Goal: Check status: Check status

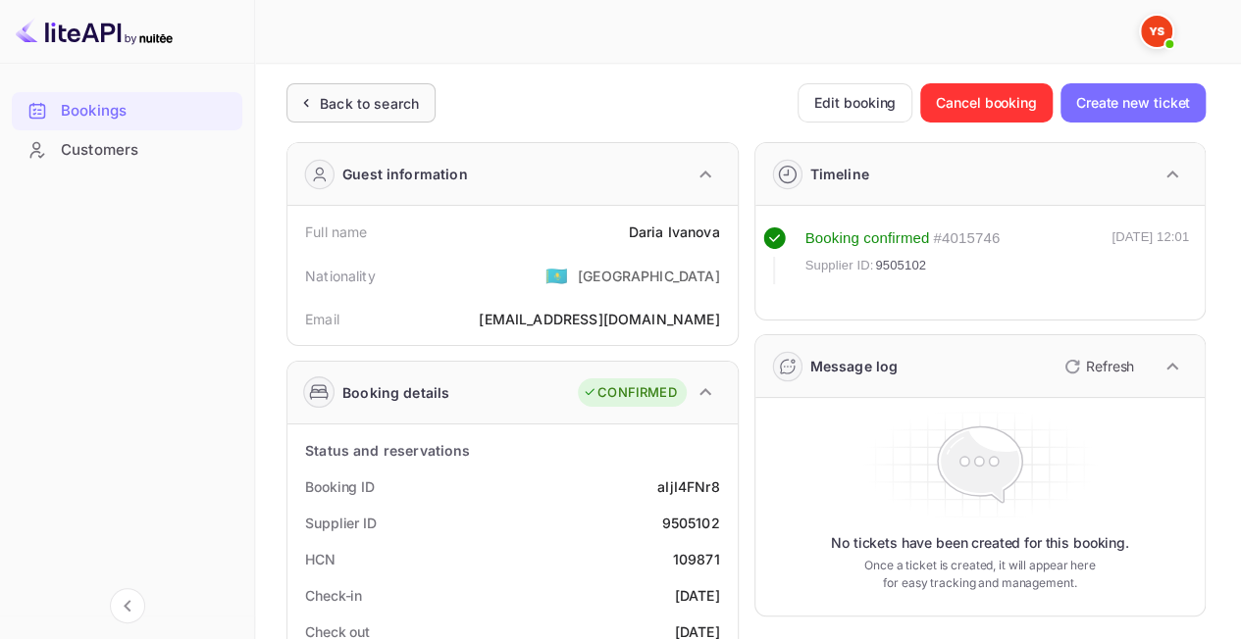
click at [416, 100] on div "Back to search" at bounding box center [369, 103] width 99 height 21
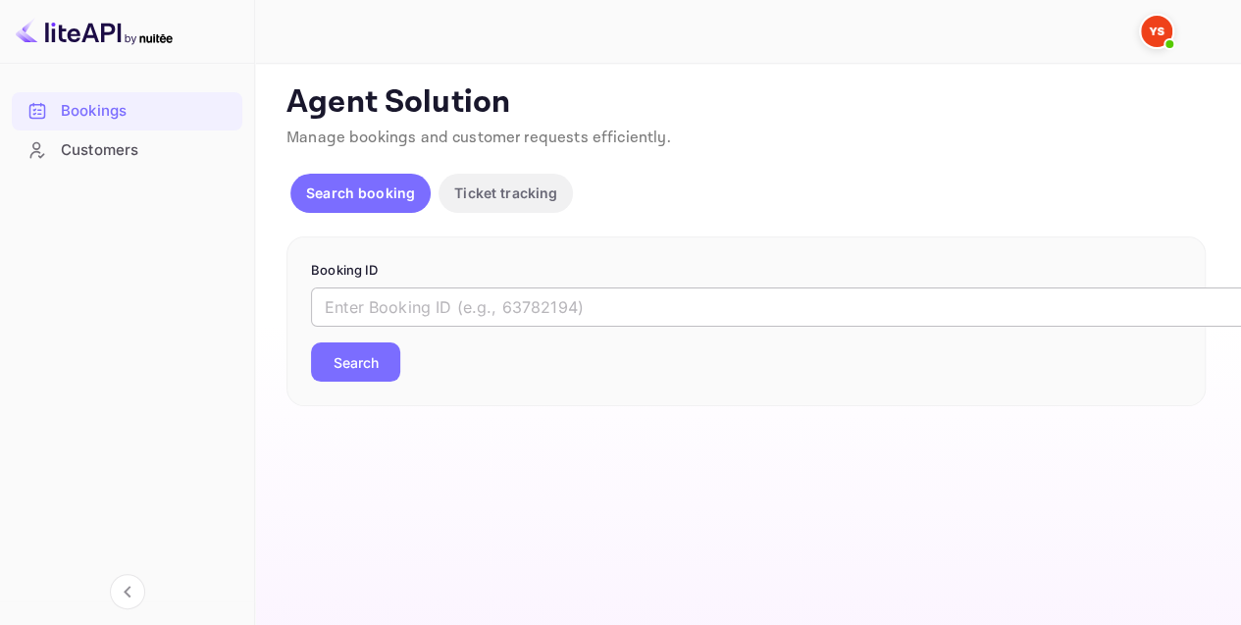
click at [481, 302] on input "text" at bounding box center [801, 306] width 981 height 39
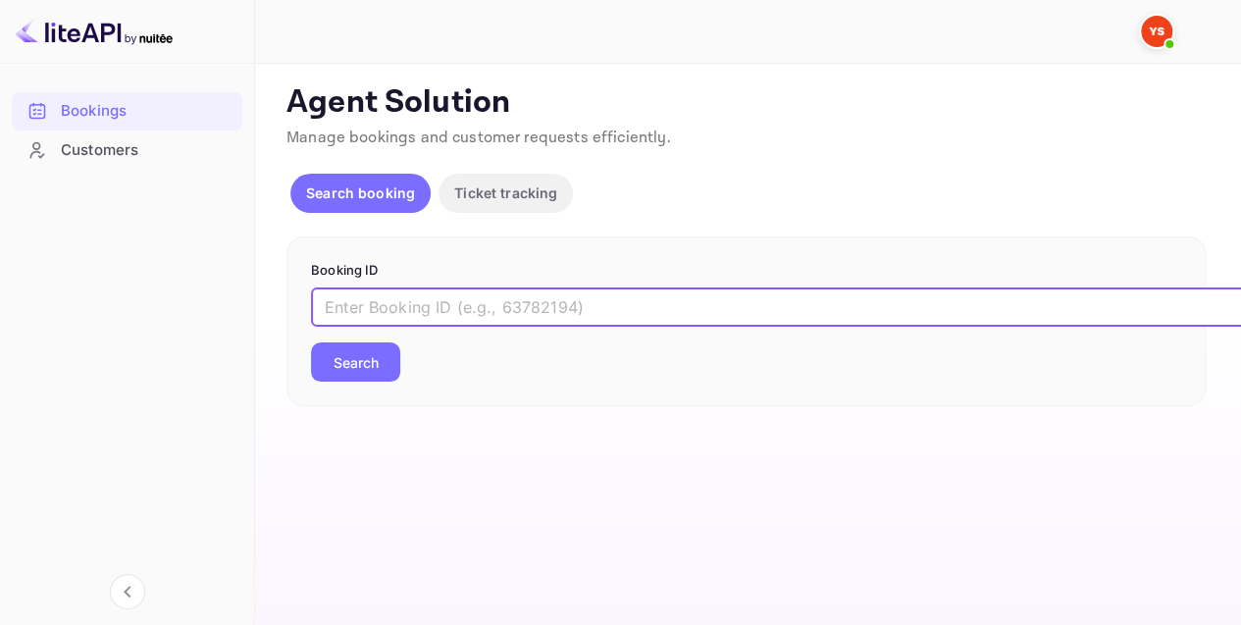
paste input "8744180"
type input "8744180"
click at [328, 372] on button "Search" at bounding box center [355, 361] width 89 height 39
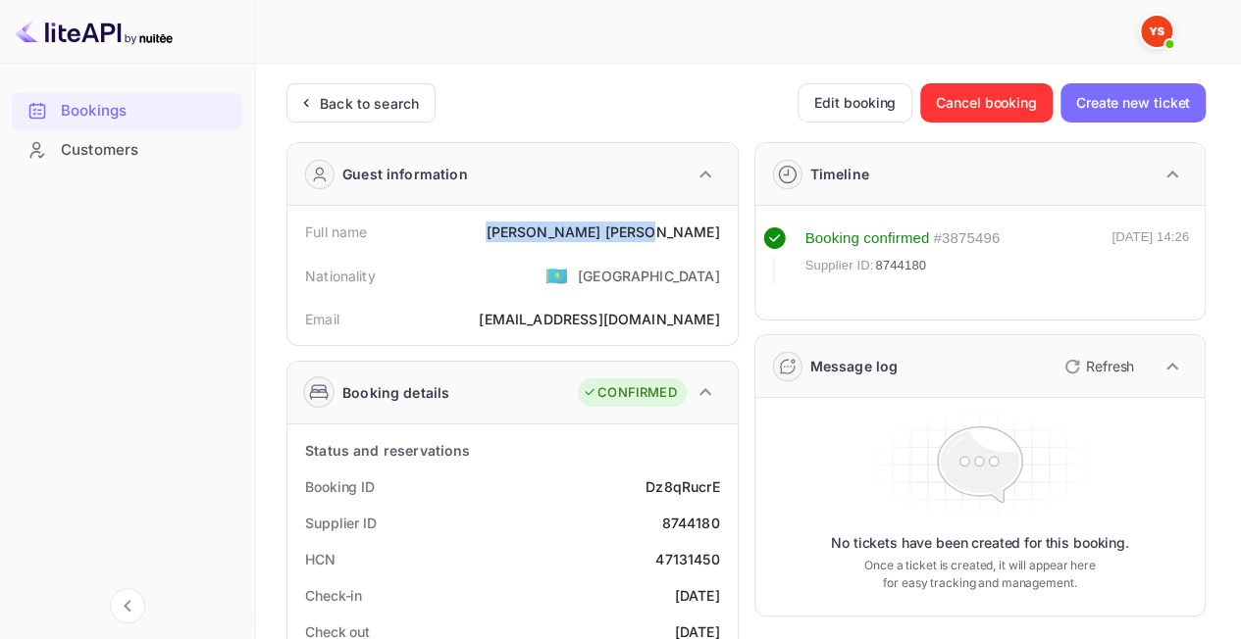
drag, startPoint x: 646, startPoint y: 233, endPoint x: 726, endPoint y: 239, distance: 79.6
click at [726, 239] on div "Full name [PERSON_NAME]" at bounding box center [512, 232] width 434 height 36
copy div "[PERSON_NAME]"
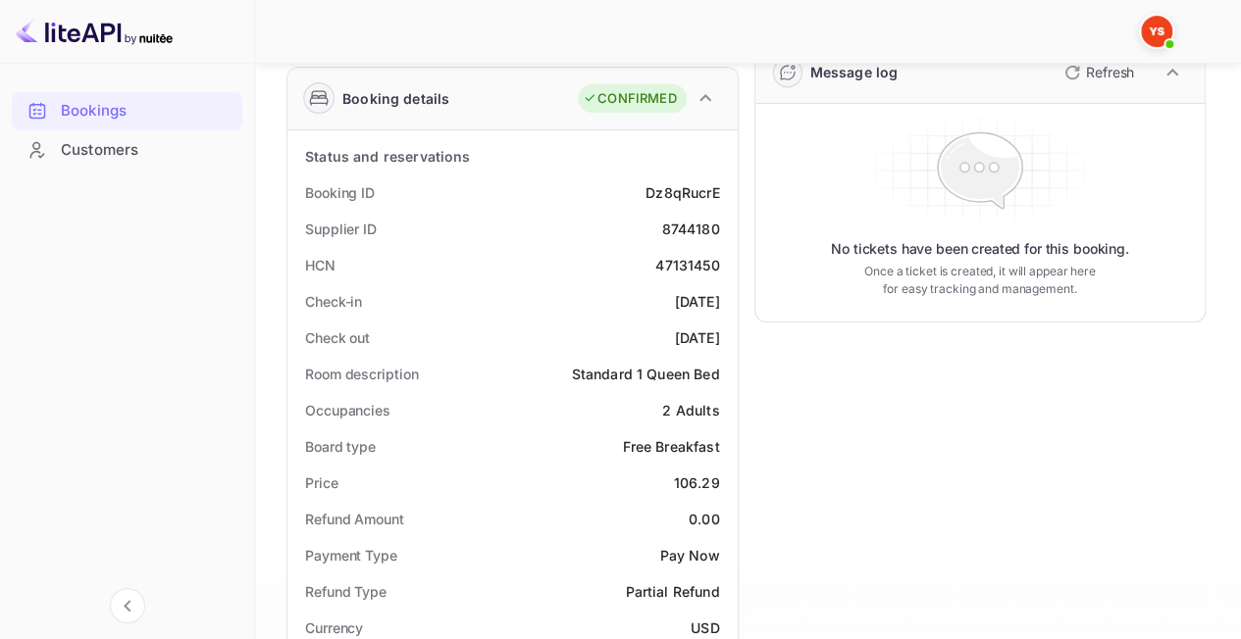
scroll to position [392, 0]
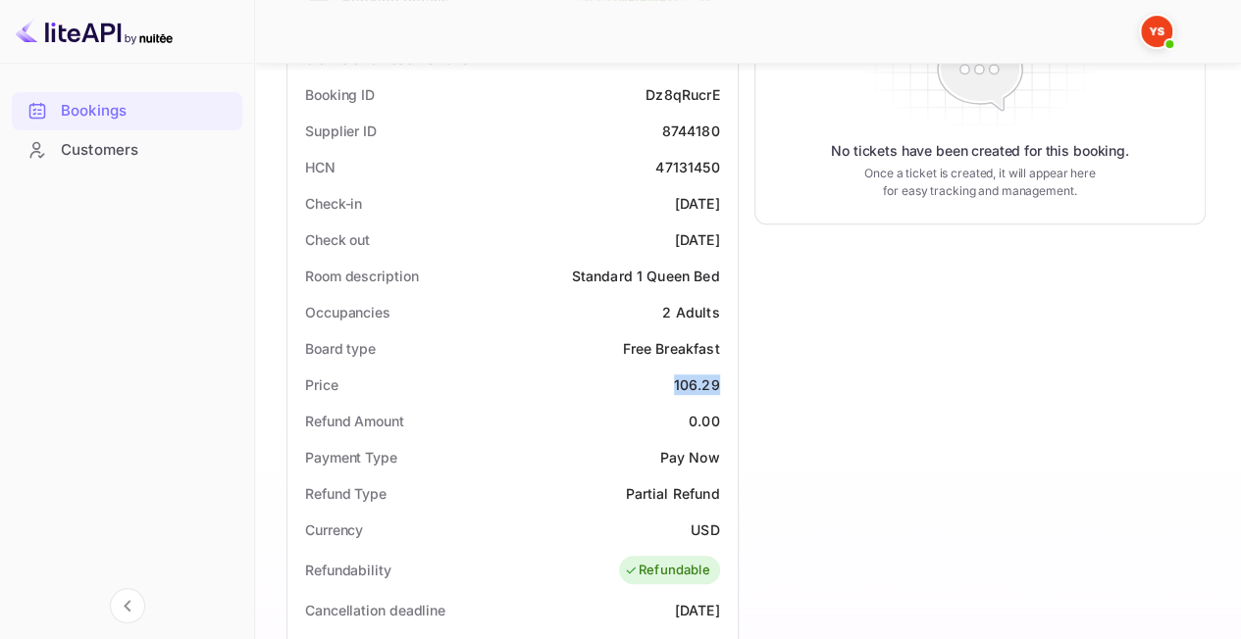
drag, startPoint x: 665, startPoint y: 386, endPoint x: 722, endPoint y: 384, distance: 56.9
click at [722, 384] on div "Price 106.29" at bounding box center [512, 385] width 434 height 36
copy div "106.29"
